Goal: Task Accomplishment & Management: Use online tool/utility

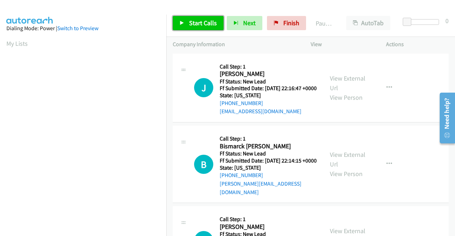
click at [200, 25] on span "Start Calls" at bounding box center [203, 23] width 28 height 8
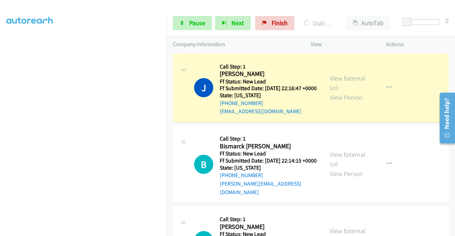
scroll to position [162, 0]
click at [342, 89] on div "View External Url View Person" at bounding box center [348, 88] width 37 height 29
click at [338, 82] on link "View External Url" at bounding box center [348, 83] width 36 height 18
click at [166, 92] on nav "Dialing Mode: Power | Switch to Preview My Lists" at bounding box center [83, 133] width 167 height 236
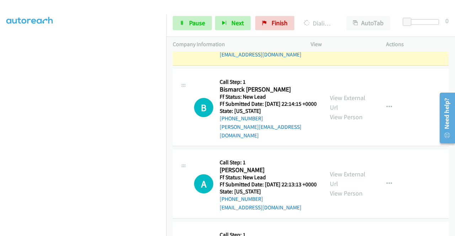
scroll to position [142, 0]
click at [177, 26] on link "Pause" at bounding box center [192, 23] width 39 height 14
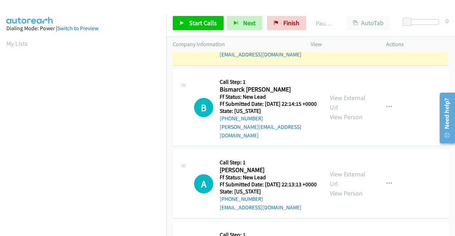
scroll to position [162, 0]
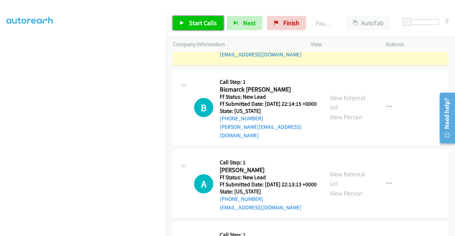
click at [198, 27] on link "Start Calls" at bounding box center [198, 23] width 51 height 14
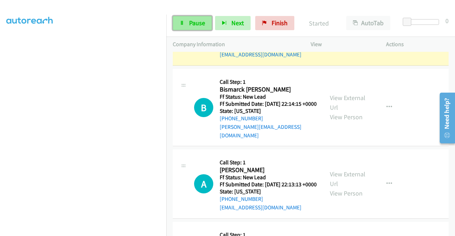
click at [199, 25] on span "Pause" at bounding box center [197, 23] width 16 height 8
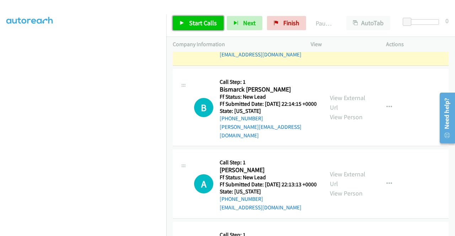
click at [199, 25] on span "Start Calls" at bounding box center [203, 23] width 28 height 8
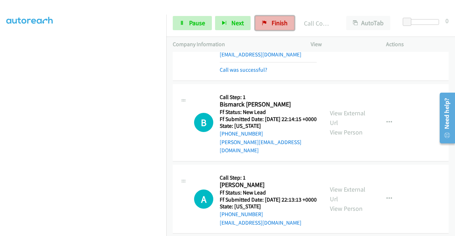
click at [264, 21] on icon at bounding box center [264, 23] width 5 height 5
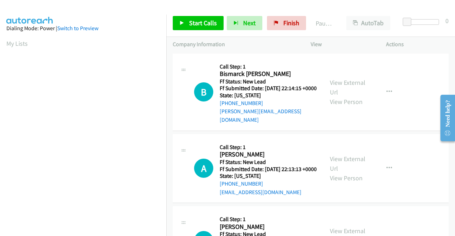
click at [292, 64] on h5 "Call Step: 1" at bounding box center [268, 66] width 97 height 7
click at [203, 21] on span "Start Calls" at bounding box center [203, 23] width 28 height 8
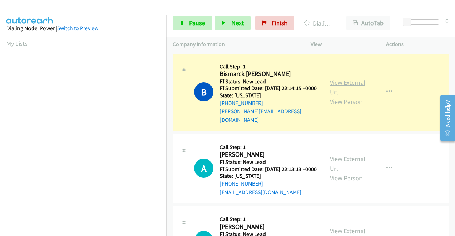
click at [339, 84] on link "View External Url" at bounding box center [348, 88] width 36 height 18
click at [332, 86] on link "View External Url" at bounding box center [348, 88] width 36 height 18
click at [0, 148] on aside "Dialing Mode: Power | Switch to Preview My Lists" at bounding box center [83, 212] width 166 height 394
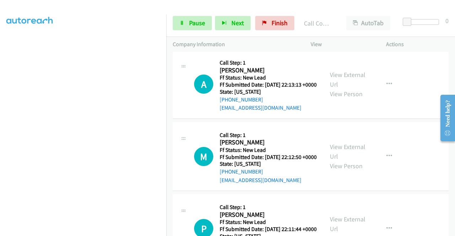
scroll to position [95, 0]
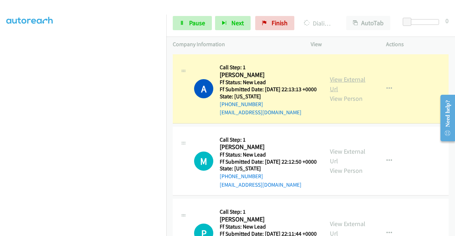
click at [332, 81] on link "View External Url" at bounding box center [348, 84] width 36 height 18
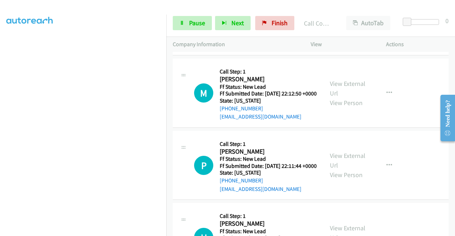
scroll to position [185, 0]
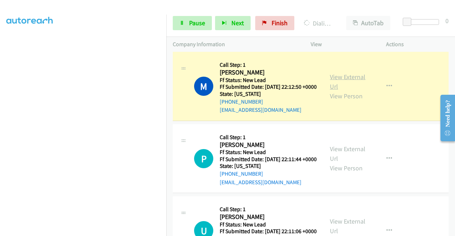
click at [340, 85] on link "View External Url" at bounding box center [348, 82] width 36 height 18
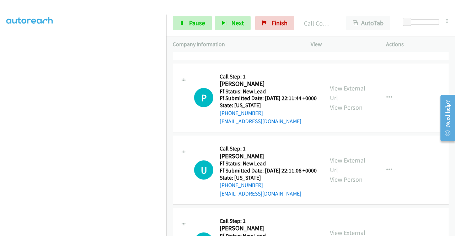
scroll to position [280, 0]
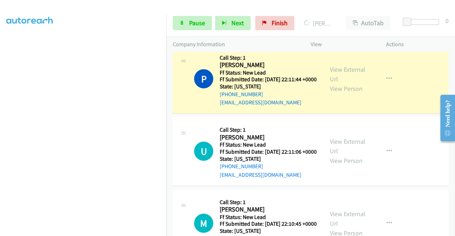
click at [337, 80] on div "View External Url View Person" at bounding box center [348, 79] width 37 height 29
click at [335, 83] on link "View External Url" at bounding box center [348, 74] width 36 height 18
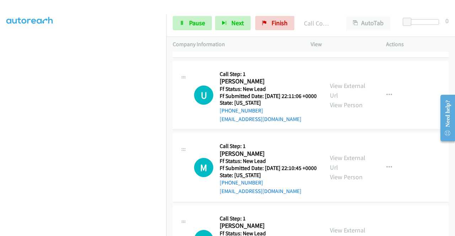
scroll to position [375, 0]
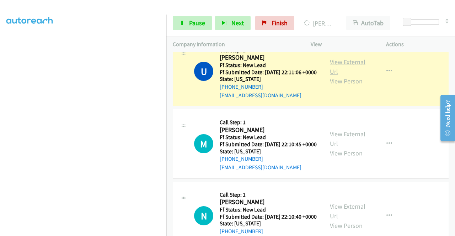
click at [337, 76] on link "View External Url" at bounding box center [348, 67] width 36 height 18
click at [189, 29] on link "Pause" at bounding box center [192, 23] width 39 height 14
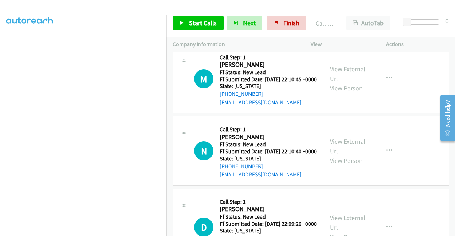
scroll to position [469, 0]
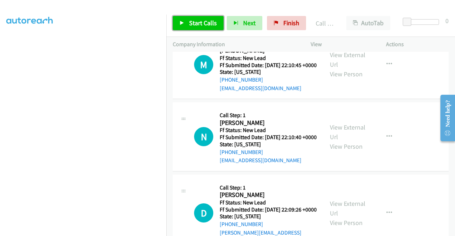
click at [208, 23] on span "Start Calls" at bounding box center [203, 23] width 28 height 8
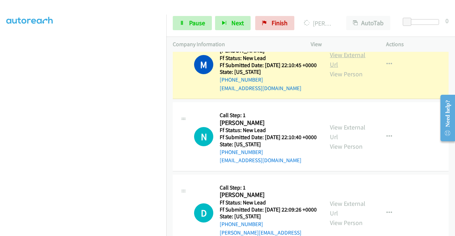
click at [331, 69] on link "View External Url" at bounding box center [348, 60] width 36 height 18
click at [0, 94] on aside "Dialing Mode: Power | Switch to Preview My Lists" at bounding box center [83, 54] width 166 height 394
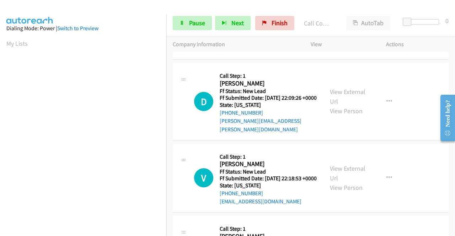
scroll to position [564, 0]
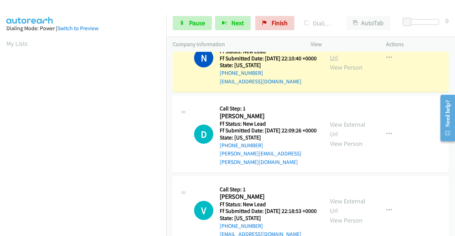
click at [345, 62] on link "View External Url" at bounding box center [348, 53] width 36 height 18
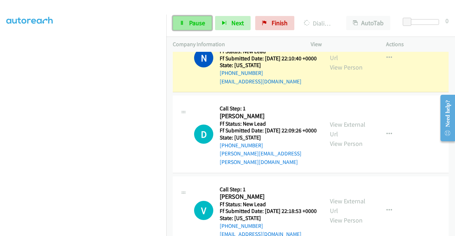
click at [177, 16] on link "Pause" at bounding box center [192, 23] width 39 height 14
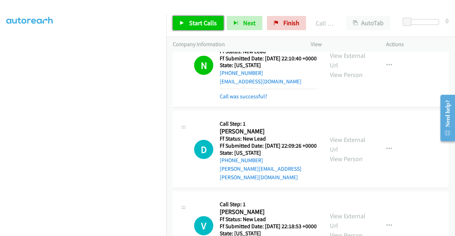
click at [188, 25] on link "Start Calls" at bounding box center [198, 23] width 51 height 14
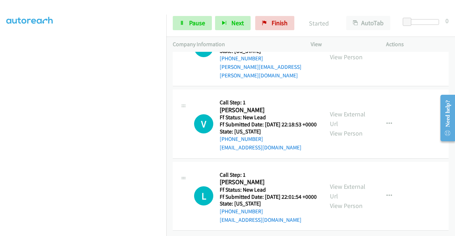
scroll to position [680, 0]
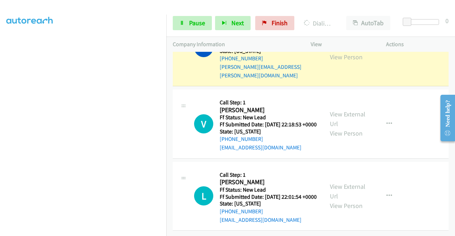
click at [346, 62] on div "View External Url View Person" at bounding box center [348, 47] width 37 height 29
click at [342, 52] on link "View External Url" at bounding box center [348, 43] width 36 height 18
click at [0, 128] on aside "Dialing Mode: Power | Switch to Preview My Lists" at bounding box center [83, 58] width 166 height 394
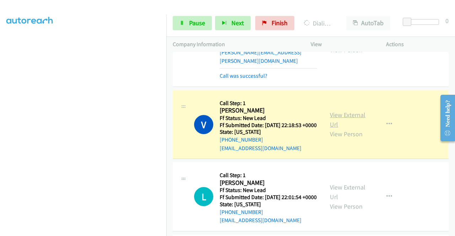
click at [352, 129] on link "View External Url" at bounding box center [348, 120] width 36 height 18
click at [201, 20] on span "Pause" at bounding box center [197, 23] width 16 height 8
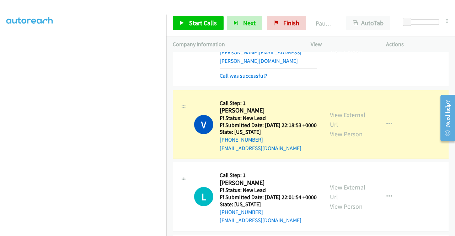
scroll to position [0, 0]
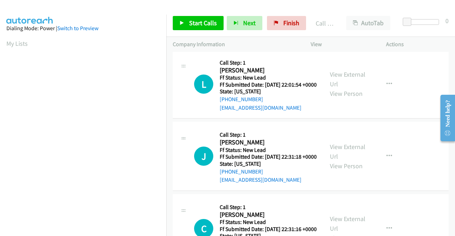
click at [256, 39] on link "Call was successful?" at bounding box center [244, 35] width 48 height 7
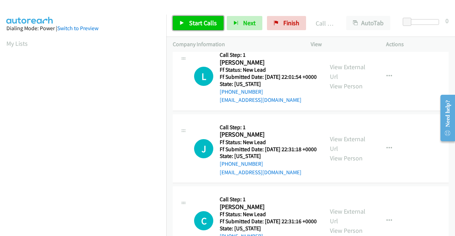
click at [198, 25] on span "Start Calls" at bounding box center [203, 23] width 28 height 8
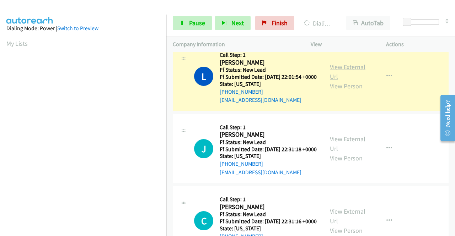
click at [345, 81] on link "View External Url" at bounding box center [348, 72] width 36 height 18
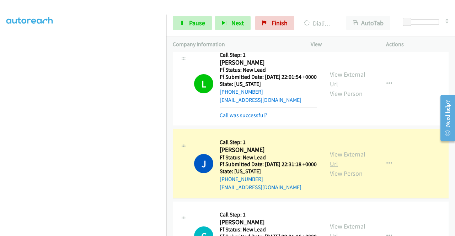
click at [334, 168] on link "View External Url" at bounding box center [348, 159] width 36 height 18
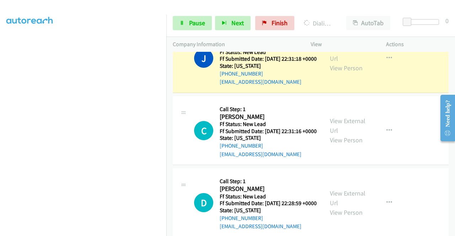
scroll to position [930, 0]
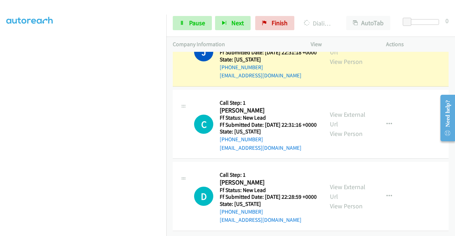
click at [0, 122] on aside "Dialing Mode: Power | Switch to Preview My Lists" at bounding box center [83, 54] width 166 height 394
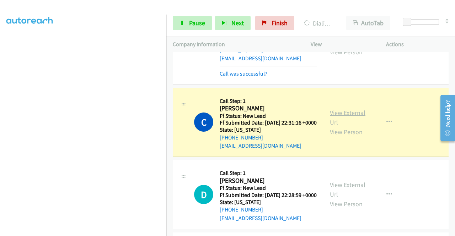
click at [341, 127] on link "View External Url" at bounding box center [348, 118] width 36 height 18
drag, startPoint x: 2, startPoint y: 135, endPoint x: 33, endPoint y: 143, distance: 32.2
click at [2, 135] on aside "Dialing Mode: Power | Switch to Preview My Lists" at bounding box center [83, 54] width 166 height 394
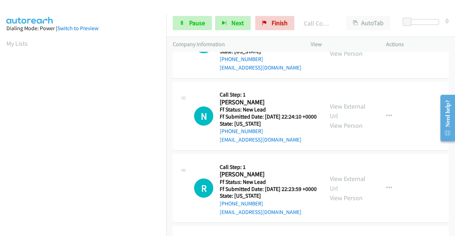
scroll to position [1120, 0]
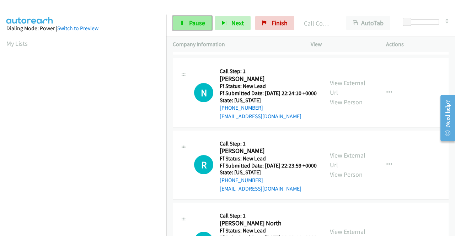
click at [193, 23] on span "Pause" at bounding box center [197, 23] width 16 height 8
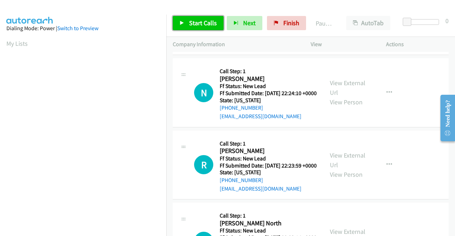
click at [193, 23] on span "Start Calls" at bounding box center [203, 23] width 28 height 8
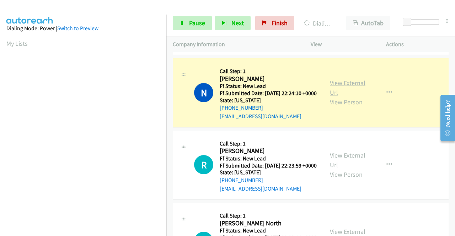
click at [337, 97] on link "View External Url" at bounding box center [348, 88] width 36 height 18
drag, startPoint x: 0, startPoint y: 140, endPoint x: 17, endPoint y: 140, distance: 16.7
click at [0, 140] on aside "Dialing Mode: Power | Switch to Preview My Lists" at bounding box center [83, 212] width 166 height 394
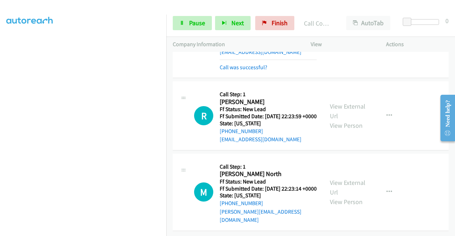
scroll to position [1262, 0]
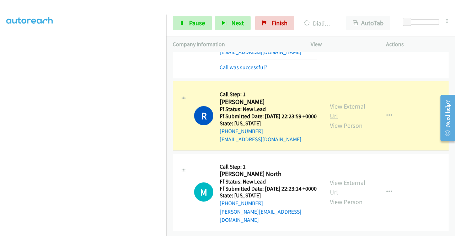
click at [340, 112] on link "View External Url" at bounding box center [348, 111] width 36 height 18
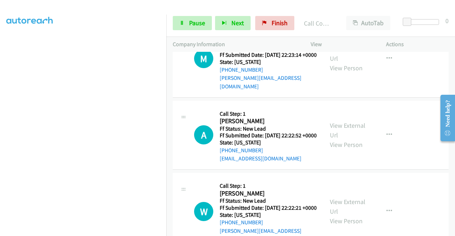
scroll to position [1371, 0]
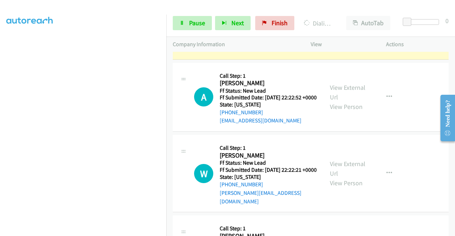
click at [330, 25] on link "View External Url" at bounding box center [348, 16] width 36 height 18
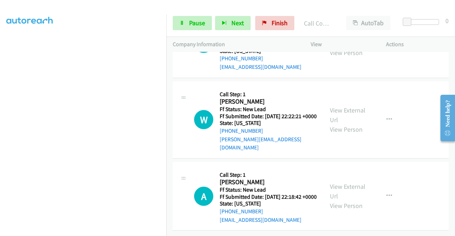
scroll to position [1461, 0]
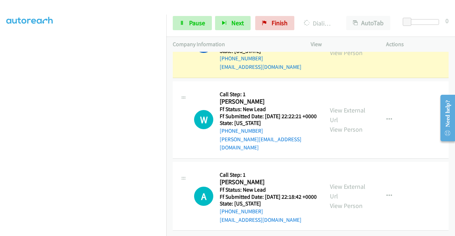
click at [339, 47] on link "View External Url" at bounding box center [348, 39] width 36 height 18
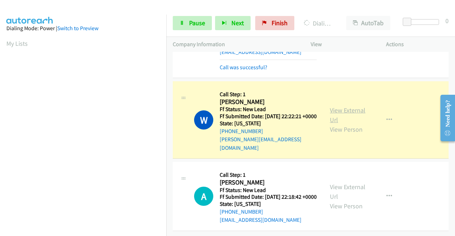
click at [330, 124] on link "View External Url" at bounding box center [348, 115] width 36 height 18
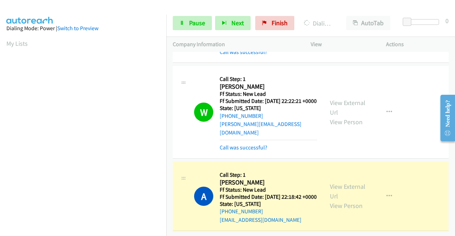
scroll to position [1570, 0]
click at [342, 183] on link "View External Url" at bounding box center [348, 192] width 36 height 18
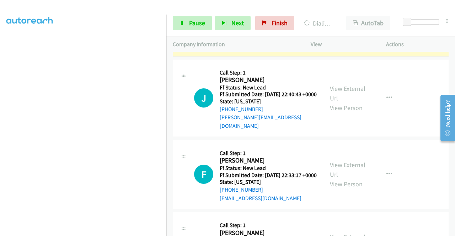
scroll to position [1654, 0]
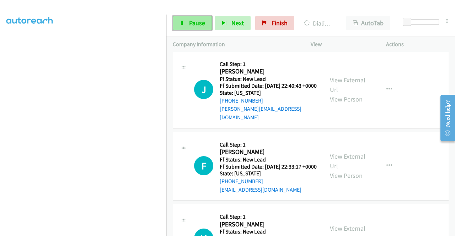
click at [195, 22] on span "Pause" at bounding box center [197, 23] width 16 height 8
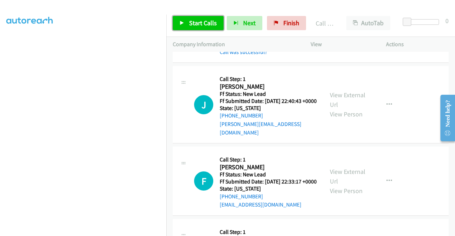
click at [187, 25] on link "Start Calls" at bounding box center [198, 23] width 51 height 14
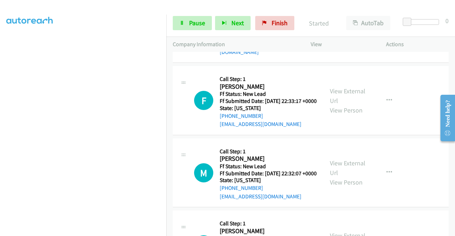
scroll to position [1777, 0]
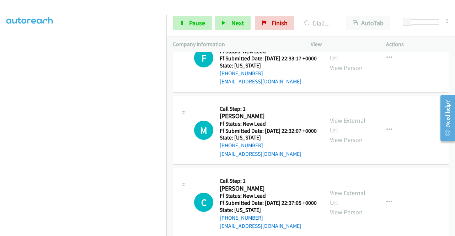
click at [0, 138] on aside "Dialing Mode: Power | Switch to Preview My Lists" at bounding box center [83, 54] width 166 height 394
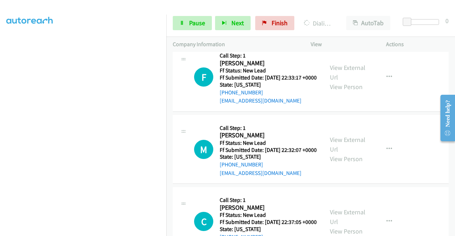
scroll to position [1776, 0]
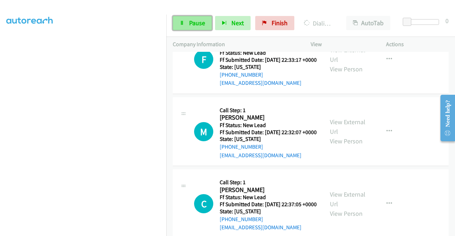
click at [190, 27] on link "Pause" at bounding box center [192, 23] width 39 height 14
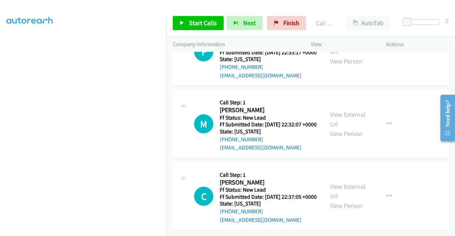
scroll to position [1849, 0]
click at [207, 25] on span "Start Calls" at bounding box center [203, 23] width 28 height 8
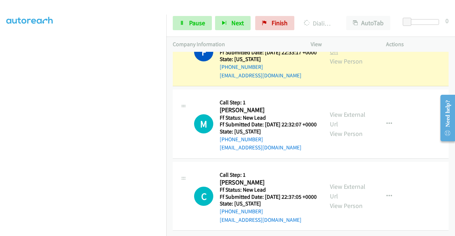
click at [343, 56] on link "View External Url" at bounding box center [348, 47] width 36 height 18
click at [0, 94] on aside "Dialing Mode: Power | Switch to Preview My Lists" at bounding box center [83, 65] width 166 height 394
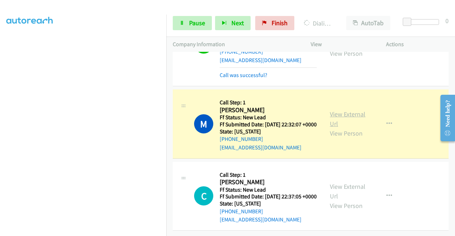
click at [331, 128] on link "View External Url" at bounding box center [348, 119] width 36 height 18
click at [186, 26] on link "Pause" at bounding box center [192, 23] width 39 height 14
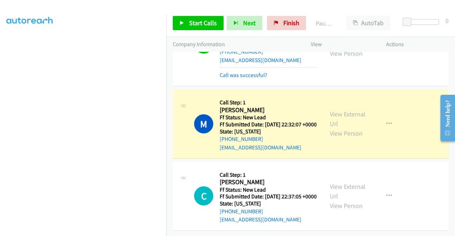
scroll to position [162, 0]
click at [0, 67] on aside "Dialing Mode: Power | Switch to Preview My Lists" at bounding box center [83, 54] width 166 height 394
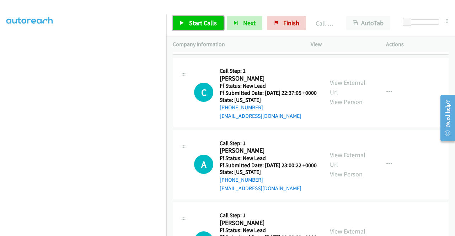
click at [195, 23] on span "Start Calls" at bounding box center [203, 23] width 28 height 8
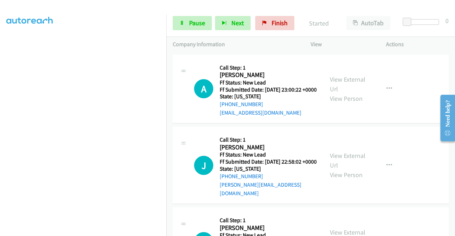
scroll to position [2023, 0]
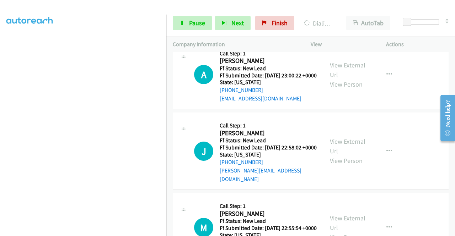
click at [193, 16] on link "Pause" at bounding box center [192, 23] width 39 height 14
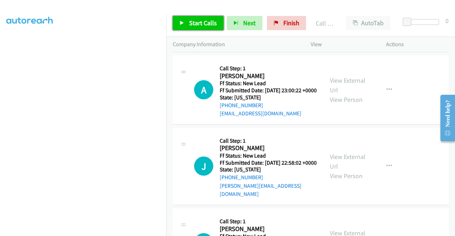
click at [184, 23] on icon at bounding box center [182, 23] width 5 height 5
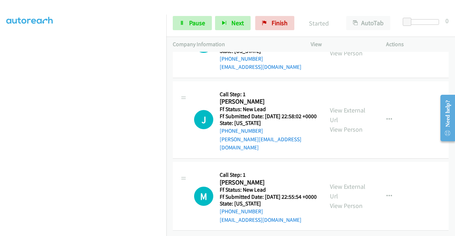
scroll to position [2146, 0]
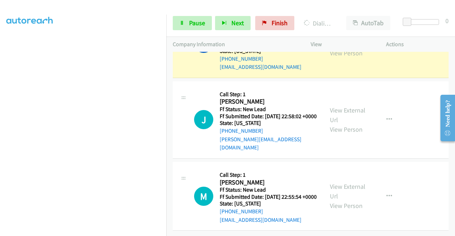
click at [343, 48] on link "View External Url" at bounding box center [348, 39] width 36 height 18
click at [0, 101] on aside "Dialing Mode: Power | Switch to Preview My Lists" at bounding box center [83, 54] width 166 height 394
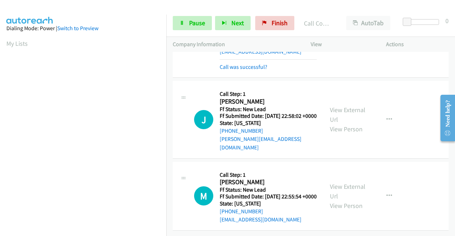
scroll to position [2216, 0]
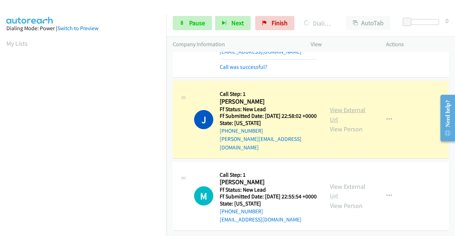
click at [331, 106] on link "View External Url" at bounding box center [348, 115] width 36 height 18
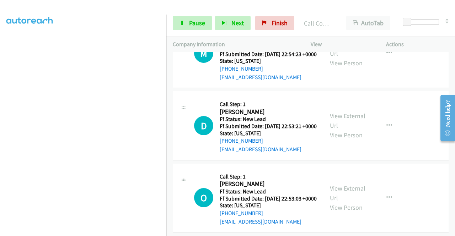
scroll to position [2339, 0]
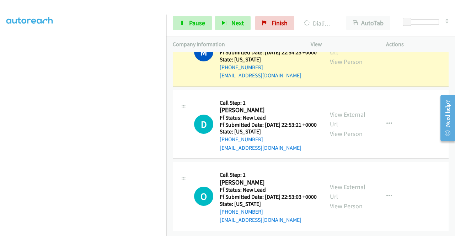
click at [341, 56] on link "View External Url" at bounding box center [348, 47] width 36 height 18
drag, startPoint x: 166, startPoint y: 83, endPoint x: 165, endPoint y: 105, distance: 22.4
click at [165, 105] on nav "Dialing Mode: Power | Switch to Preview My Lists" at bounding box center [83, 133] width 167 height 236
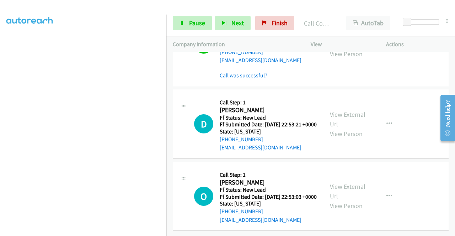
scroll to position [2499, 0]
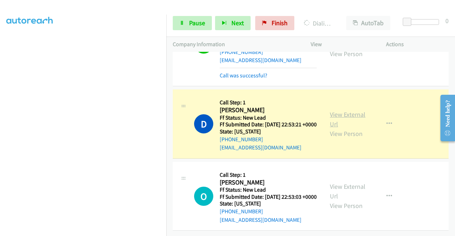
click at [339, 111] on link "View External Url" at bounding box center [348, 120] width 36 height 18
click at [167, 53] on td "M Callback Scheduled Call Step: 1 Michelle Nguyen America/Los_Angeles Ff Status…" at bounding box center [310, 44] width 289 height 87
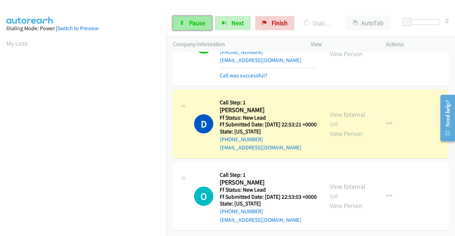
click at [177, 18] on link "Pause" at bounding box center [192, 23] width 39 height 14
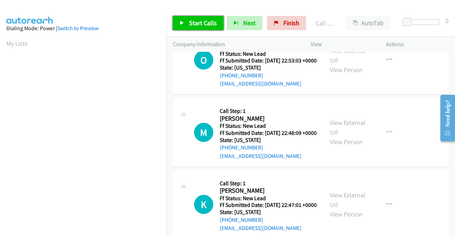
click at [199, 27] on span "Start Calls" at bounding box center [203, 23] width 28 height 8
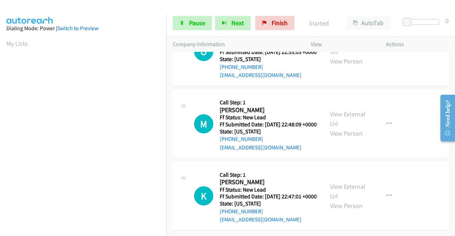
scroll to position [2627, 0]
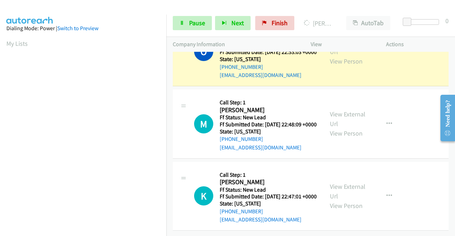
click at [358, 66] on div "View External Url View Person" at bounding box center [348, 51] width 37 height 29
click at [353, 56] on link "View External Url" at bounding box center [348, 47] width 36 height 18
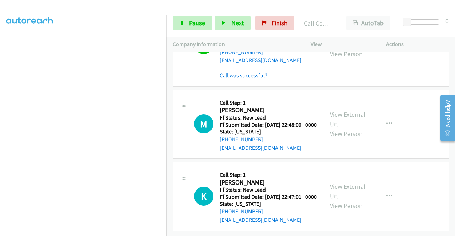
scroll to position [2687, 0]
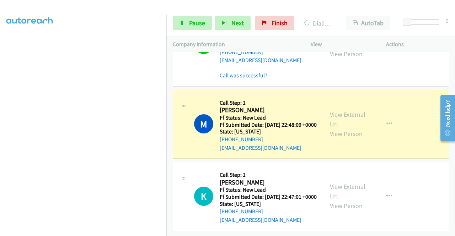
click at [349, 110] on div "View External Url View Person" at bounding box center [348, 124] width 37 height 29
click at [349, 111] on link "View External Url" at bounding box center [348, 120] width 36 height 18
click at [192, 22] on span "Pause" at bounding box center [197, 23] width 16 height 8
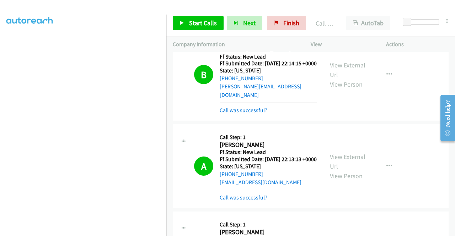
scroll to position [20, 0]
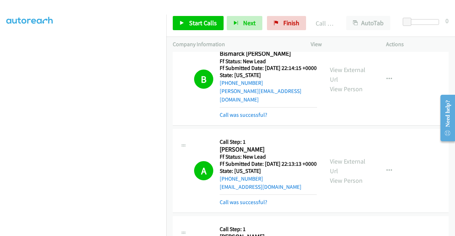
click at [283, 14] on div "Start Calls Pause Next Finish Call Completed AutoTab AutoTab 0" at bounding box center [310, 23] width 289 height 27
click at [282, 16] on div "Start Calls Pause Next Finish Call Completed AutoTab AutoTab 0" at bounding box center [310, 23] width 289 height 27
click at [280, 21] on link "Finish" at bounding box center [286, 23] width 39 height 14
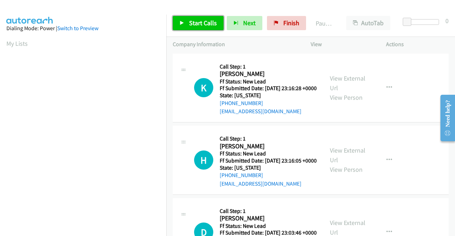
click at [207, 24] on span "Start Calls" at bounding box center [203, 23] width 28 height 8
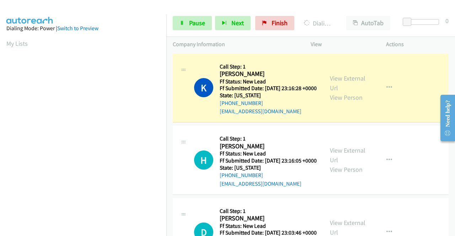
click at [359, 77] on div "View External Url View Person" at bounding box center [348, 88] width 37 height 29
click at [348, 80] on link "View External Url" at bounding box center [348, 83] width 36 height 18
click at [0, 95] on aside "Dialing Mode: Power | Switch to Preview My Lists" at bounding box center [83, 54] width 166 height 394
click at [168, 97] on td "K Callback Scheduled Call Step: 1 Kiara Sundstrom America/Los_Angeles Ff Status…" at bounding box center [310, 88] width 289 height 73
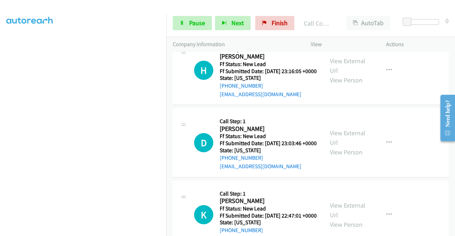
scroll to position [105, 0]
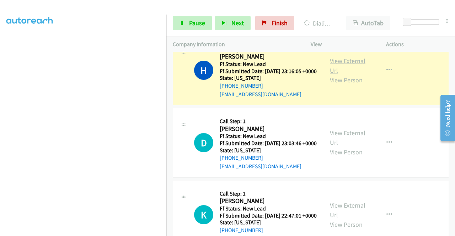
click at [331, 72] on link "View External Url" at bounding box center [348, 66] width 36 height 18
click at [166, 91] on td "H Callback Scheduled Call Step: 1 Holly Minnis America/Chicago Ff Status: New L…" at bounding box center [310, 70] width 289 height 73
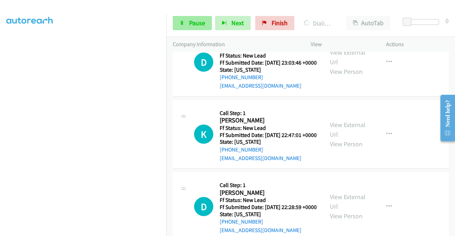
scroll to position [201, 0]
click at [201, 21] on span "Pause" at bounding box center [197, 23] width 16 height 8
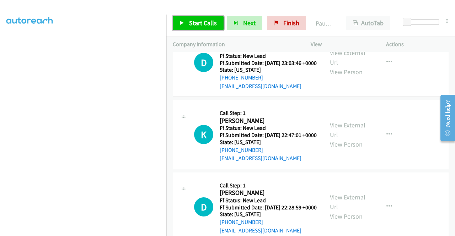
click at [201, 21] on span "Start Calls" at bounding box center [203, 23] width 28 height 8
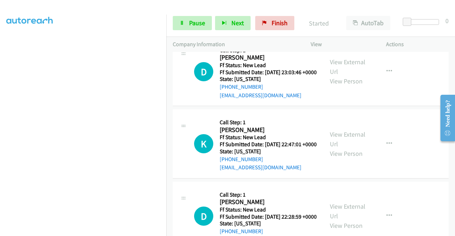
scroll to position [189, 0]
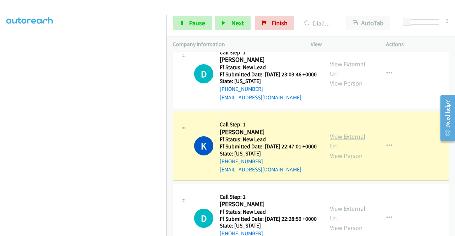
click at [358, 150] on link "View External Url" at bounding box center [348, 142] width 36 height 18
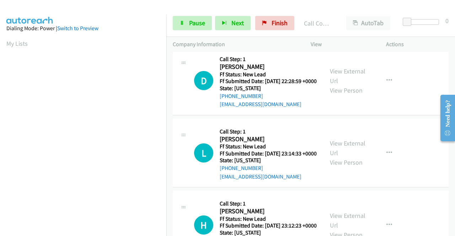
scroll to position [346, 0]
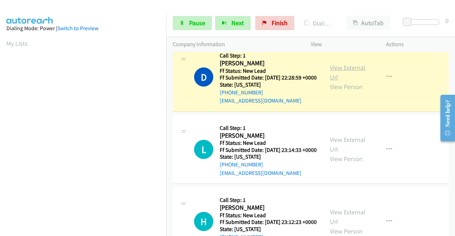
click at [340, 81] on link "View External Url" at bounding box center [348, 73] width 36 height 18
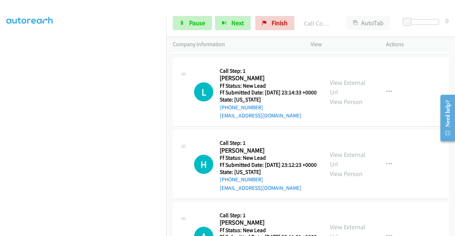
scroll to position [419, 0]
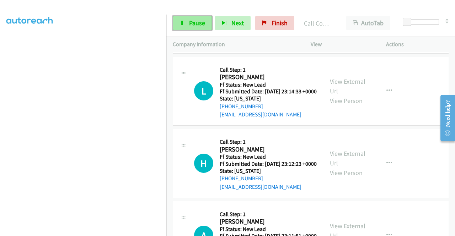
click at [182, 18] on link "Pause" at bounding box center [192, 23] width 39 height 14
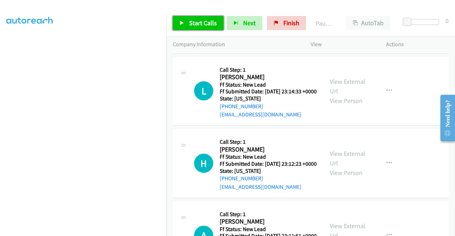
click at [182, 18] on link "Start Calls" at bounding box center [198, 23] width 51 height 14
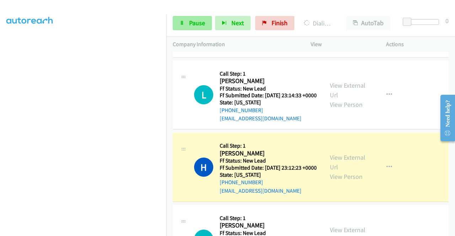
scroll to position [415, 0]
click at [344, 172] on link "View External Url" at bounding box center [348, 163] width 36 height 18
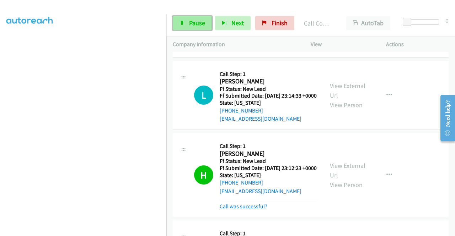
click at [197, 25] on span "Pause" at bounding box center [197, 23] width 16 height 8
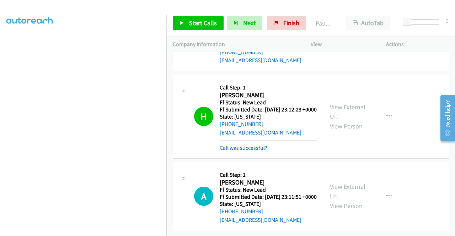
scroll to position [484, 0]
click at [193, 21] on span "Start Calls" at bounding box center [203, 23] width 28 height 8
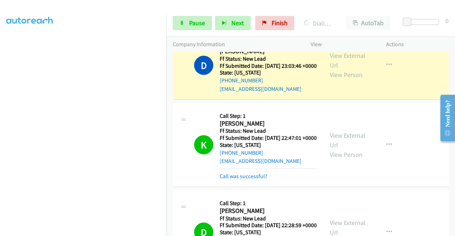
scroll to position [191, 0]
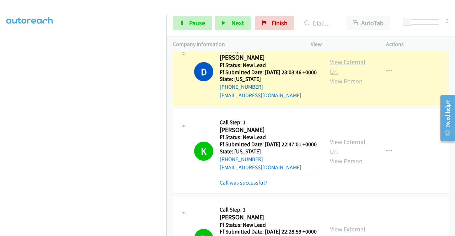
click at [344, 76] on link "View External Url" at bounding box center [348, 67] width 36 height 18
click at [0, 77] on aside "Dialing Mode: Power | Switch to Preview My Lists" at bounding box center [83, 54] width 166 height 394
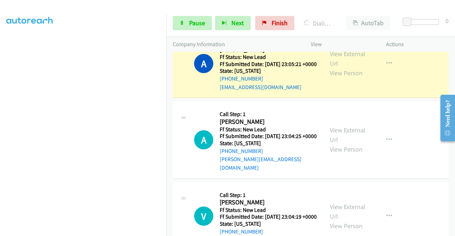
scroll to position [717, 0]
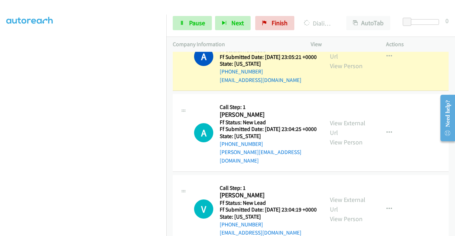
click at [349, 71] on div "View External Url View Person" at bounding box center [348, 56] width 37 height 29
click at [344, 60] on link "View External Url" at bounding box center [348, 52] width 36 height 18
click at [189, 25] on span "Pause" at bounding box center [197, 23] width 16 height 8
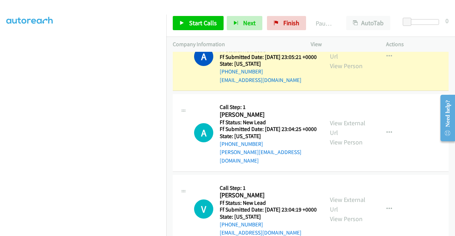
scroll to position [162, 0]
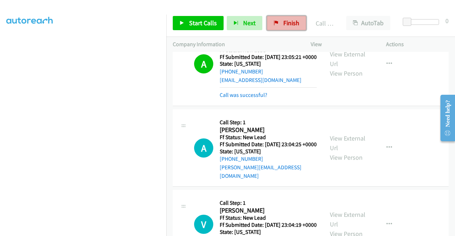
click at [289, 23] on span "Finish" at bounding box center [291, 23] width 16 height 8
click at [248, 38] on div "Company Information" at bounding box center [235, 44] width 138 height 15
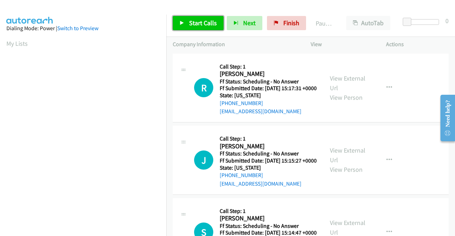
click at [202, 20] on span "Start Calls" at bounding box center [203, 23] width 28 height 8
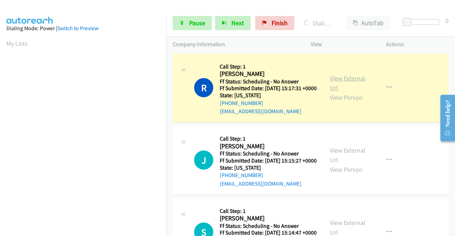
click at [341, 79] on link "View External Url" at bounding box center [348, 83] width 36 height 18
click at [0, 96] on aside "Dialing Mode: Power | Switch to Preview My Lists" at bounding box center [83, 54] width 166 height 394
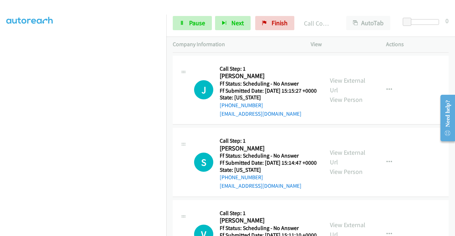
scroll to position [100, 0]
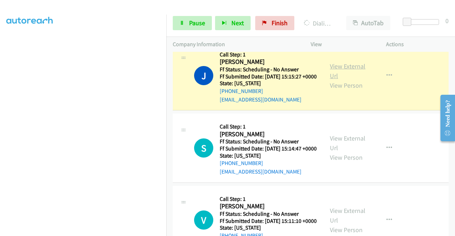
click at [344, 76] on link "View External Url" at bounding box center [348, 71] width 36 height 18
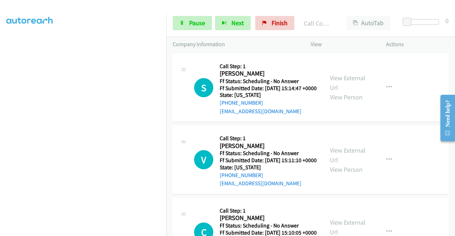
scroll to position [190, 0]
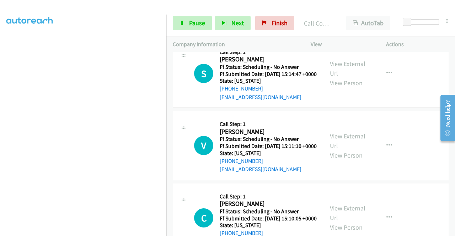
click at [308, 85] on h5 "State: [US_STATE]" at bounding box center [268, 81] width 97 height 7
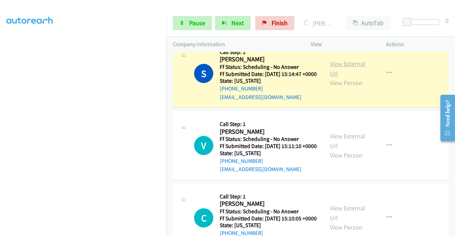
click at [357, 78] on link "View External Url" at bounding box center [348, 69] width 36 height 18
click at [193, 22] on span "Pause" at bounding box center [197, 23] width 16 height 8
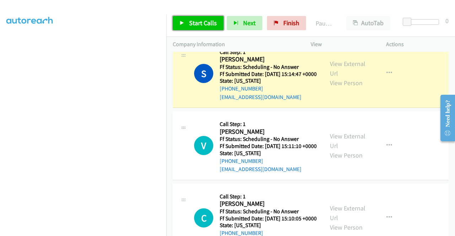
click at [193, 22] on span "Start Calls" at bounding box center [203, 23] width 28 height 8
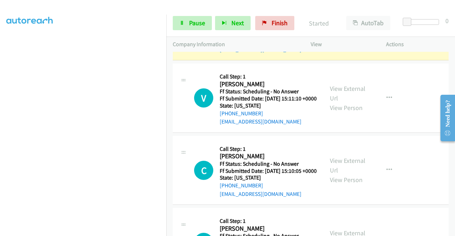
scroll to position [251, 0]
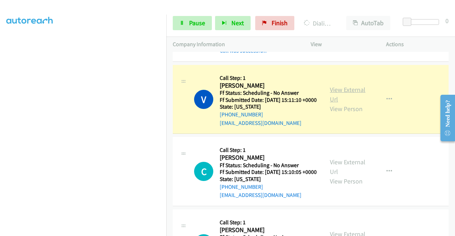
click at [331, 103] on link "View External Url" at bounding box center [348, 95] width 36 height 18
click at [182, 25] on link "Pause" at bounding box center [192, 23] width 39 height 14
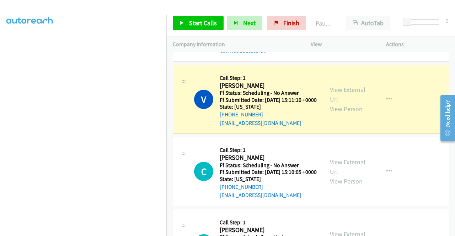
scroll to position [162, 0]
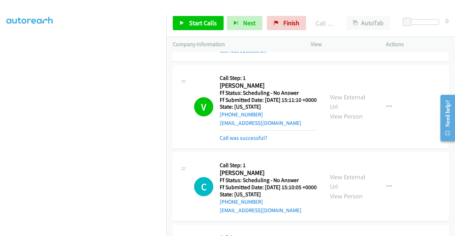
click at [186, 15] on div "Start Calls Pause Next Finish Call Completed AutoTab AutoTab 0" at bounding box center [310, 23] width 289 height 27
click at [188, 26] on link "Start Calls" at bounding box center [198, 23] width 51 height 14
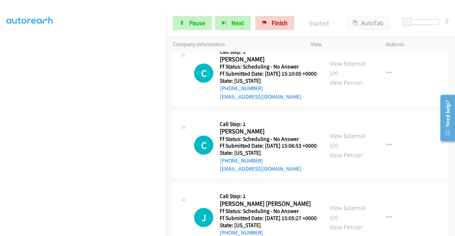
scroll to position [370, 0]
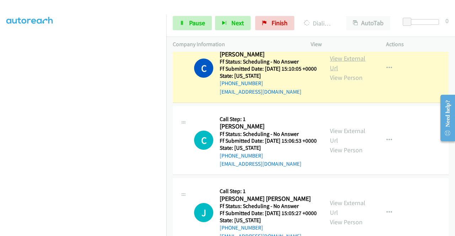
click at [337, 72] on link "View External Url" at bounding box center [348, 63] width 36 height 18
click at [194, 23] on span "Pause" at bounding box center [197, 23] width 16 height 8
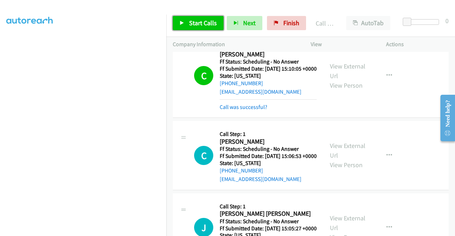
click at [202, 22] on span "Start Calls" at bounding box center [203, 23] width 28 height 8
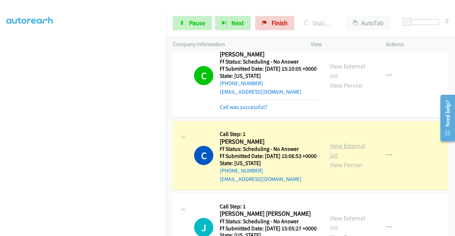
click at [346, 160] on link "View External Url" at bounding box center [348, 151] width 36 height 18
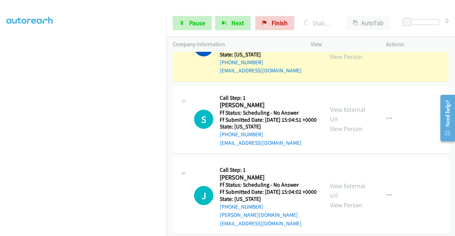
scroll to position [577, 0]
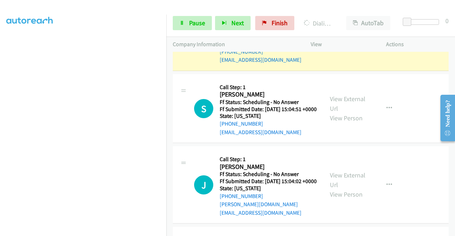
click at [445, 134] on div "Need help?" at bounding box center [448, 118] width 10 height 36
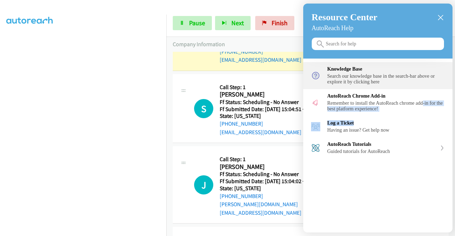
drag, startPoint x: 447, startPoint y: 134, endPoint x: 425, endPoint y: 73, distance: 65.2
click at [435, 101] on div "Knowledge Base Search our knowledge base in the search-bar above or explore it …" at bounding box center [377, 109] width 149 height 100
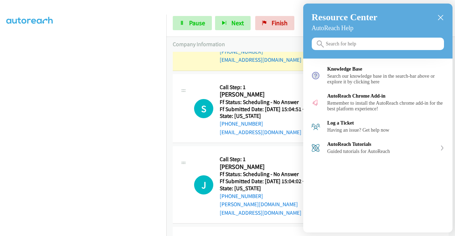
click at [440, 17] on icon "close resource center" at bounding box center [440, 17] width 5 height 5
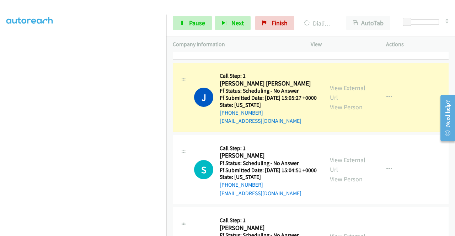
scroll to position [530, 0]
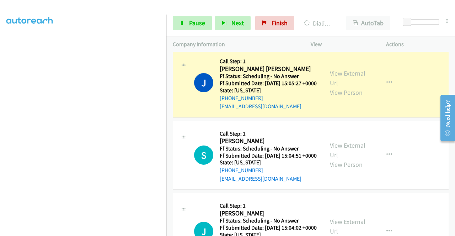
click at [335, 111] on div "View External Url View Person View External Url Email Schedule/Manage Callback …" at bounding box center [365, 83] width 82 height 56
click at [335, 87] on link "View External Url" at bounding box center [348, 78] width 36 height 18
click at [180, 22] on icon at bounding box center [182, 23] width 5 height 5
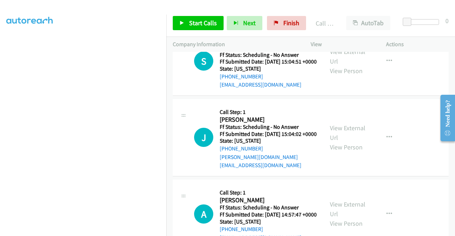
scroll to position [658, 0]
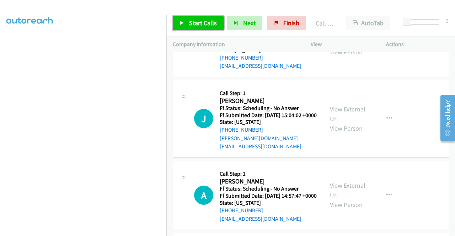
click at [200, 22] on span "Start Calls" at bounding box center [203, 23] width 28 height 8
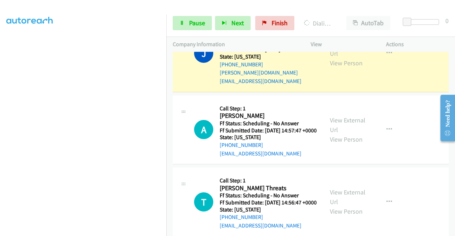
scroll to position [744, 0]
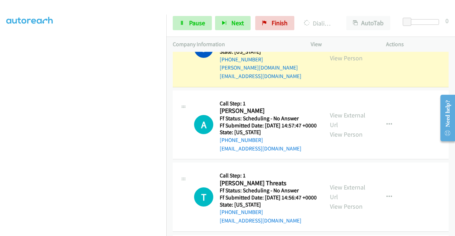
click at [343, 81] on div "View External Url View Person View External Url Email Schedule/Manage Callback …" at bounding box center [365, 48] width 82 height 64
click at [338, 53] on link "View External Url" at bounding box center [348, 44] width 36 height 18
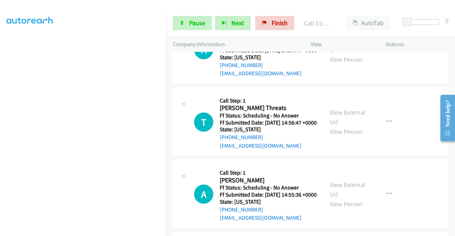
scroll to position [839, 0]
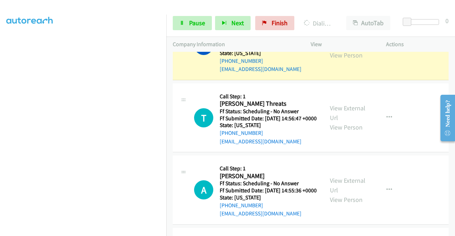
click at [345, 50] on link "View External Url" at bounding box center [348, 41] width 36 height 18
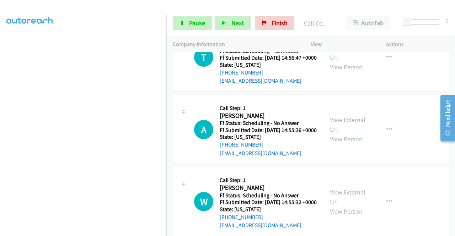
scroll to position [933, 0]
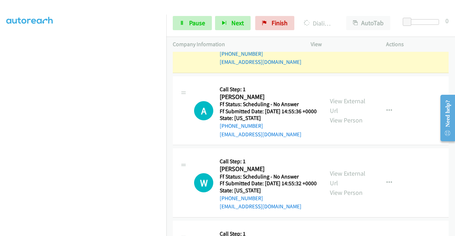
click at [335, 43] on link "View External Url" at bounding box center [348, 34] width 36 height 18
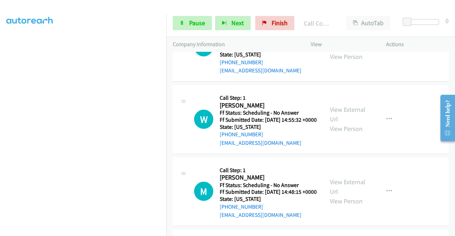
scroll to position [1050, 0]
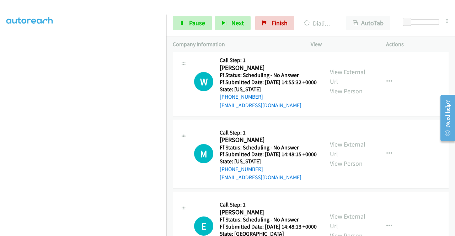
click at [344, 14] on link "View External Url" at bounding box center [348, 5] width 36 height 18
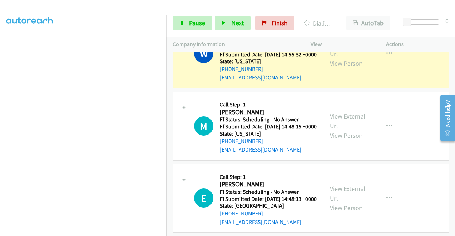
scroll to position [1126, 0]
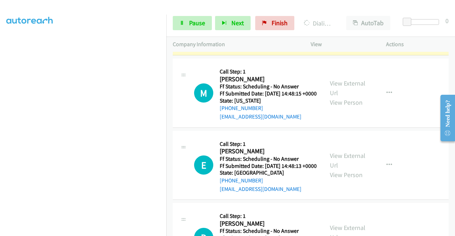
click at [332, 25] on link "View External Url" at bounding box center [348, 16] width 36 height 18
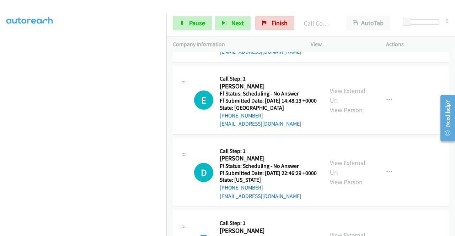
scroll to position [1211, 0]
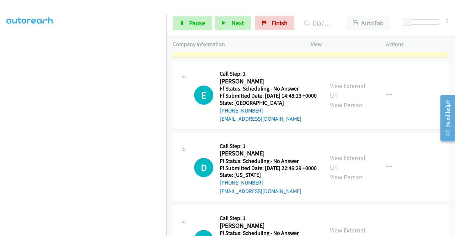
click at [353, 27] on link "View External Url" at bounding box center [348, 18] width 36 height 18
click at [185, 21] on link "Pause" at bounding box center [192, 23] width 39 height 14
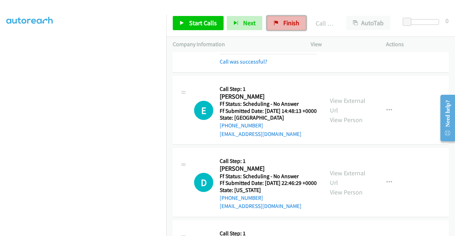
click at [286, 22] on span "Finish" at bounding box center [291, 23] width 16 height 8
